Goal: Find specific page/section: Find specific page/section

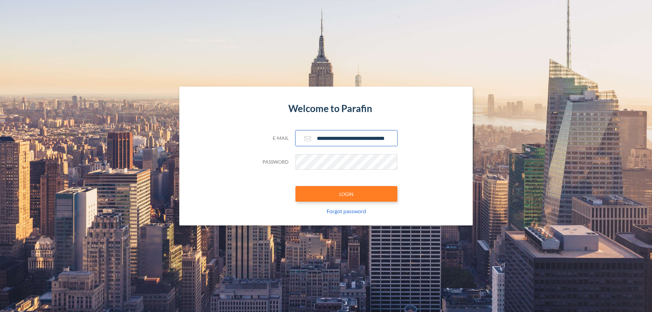
type input "**********"
click at [346, 194] on button "LOGIN" at bounding box center [347, 194] width 102 height 16
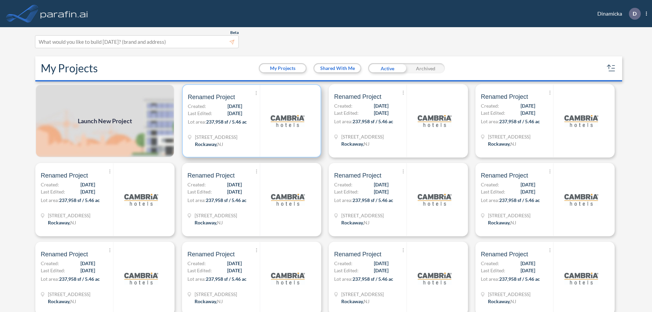
scroll to position [2, 0]
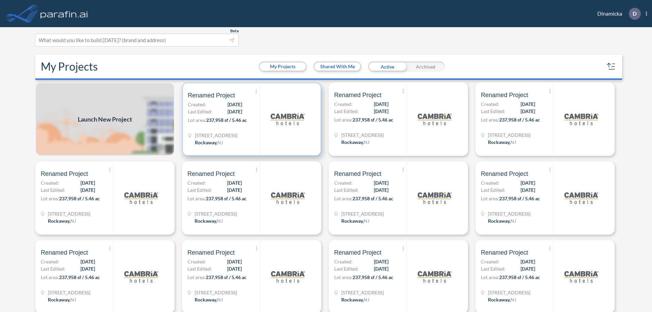
click at [250, 119] on p "Lot area: 237,958 sf / 5.46 ac" at bounding box center [224, 122] width 72 height 10
